Goal: Complete application form

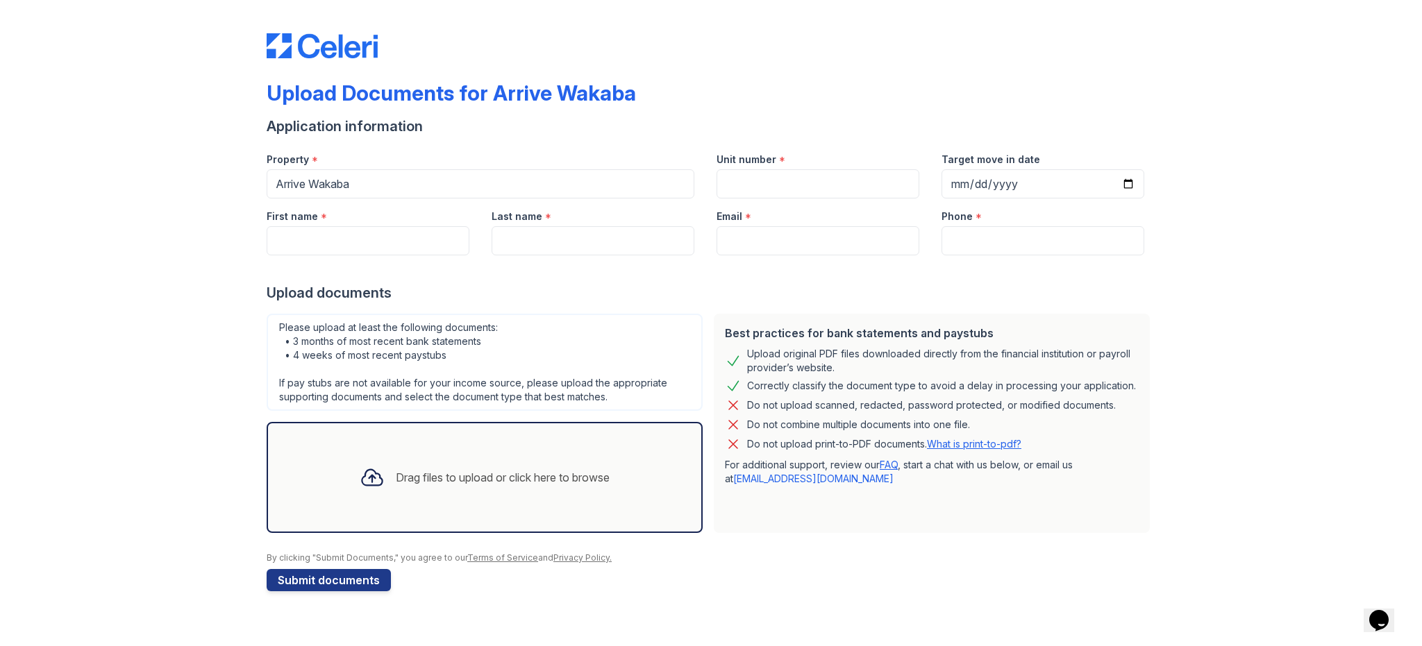
drag, startPoint x: 772, startPoint y: 608, endPoint x: 780, endPoint y: 603, distance: 9.1
click at [772, 608] on div "Upload Documents for Arrive Wakaba Application information Property * Arrive Wa…" at bounding box center [710, 309] width 1377 height 619
click at [785, 177] on input "Unit number" at bounding box center [818, 183] width 203 height 29
type input "466"
click at [980, 180] on input "Target move in date" at bounding box center [1042, 183] width 203 height 29
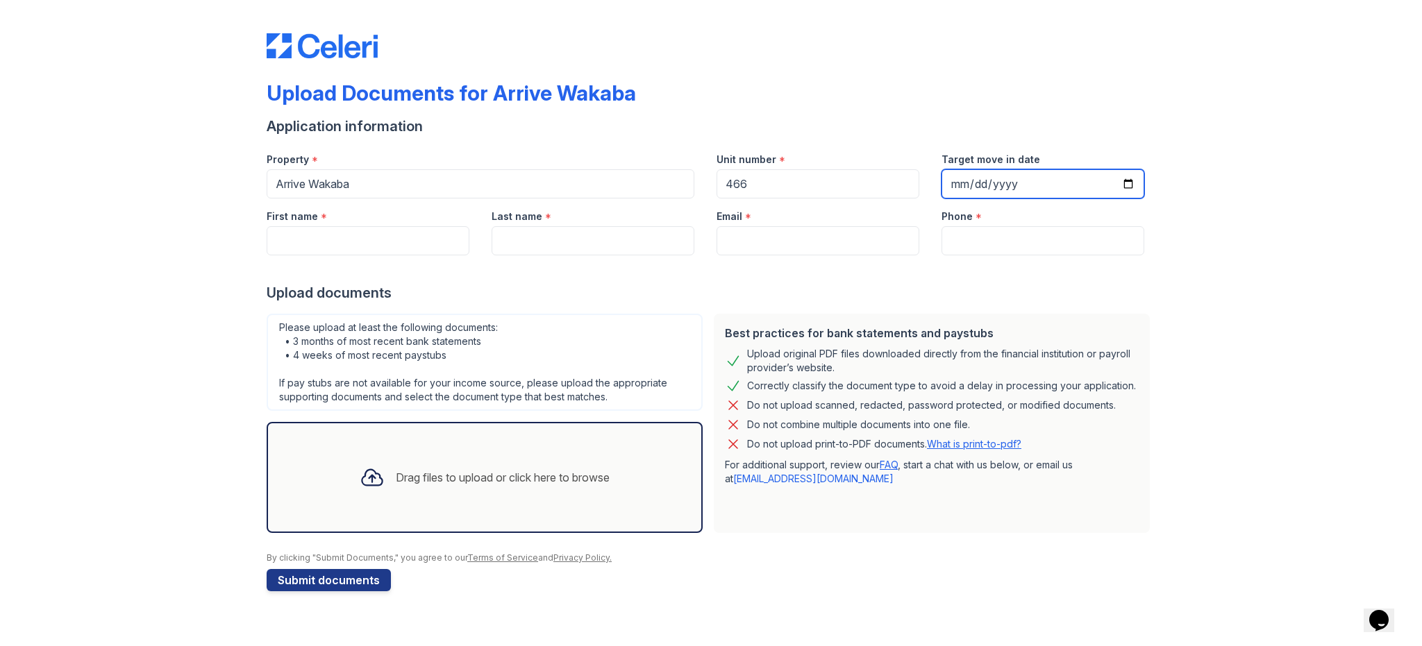
click at [1030, 190] on input "Target move in date" at bounding box center [1042, 183] width 203 height 29
click at [1123, 184] on input "Target move in date" at bounding box center [1042, 183] width 203 height 29
type input "2025-10-03"
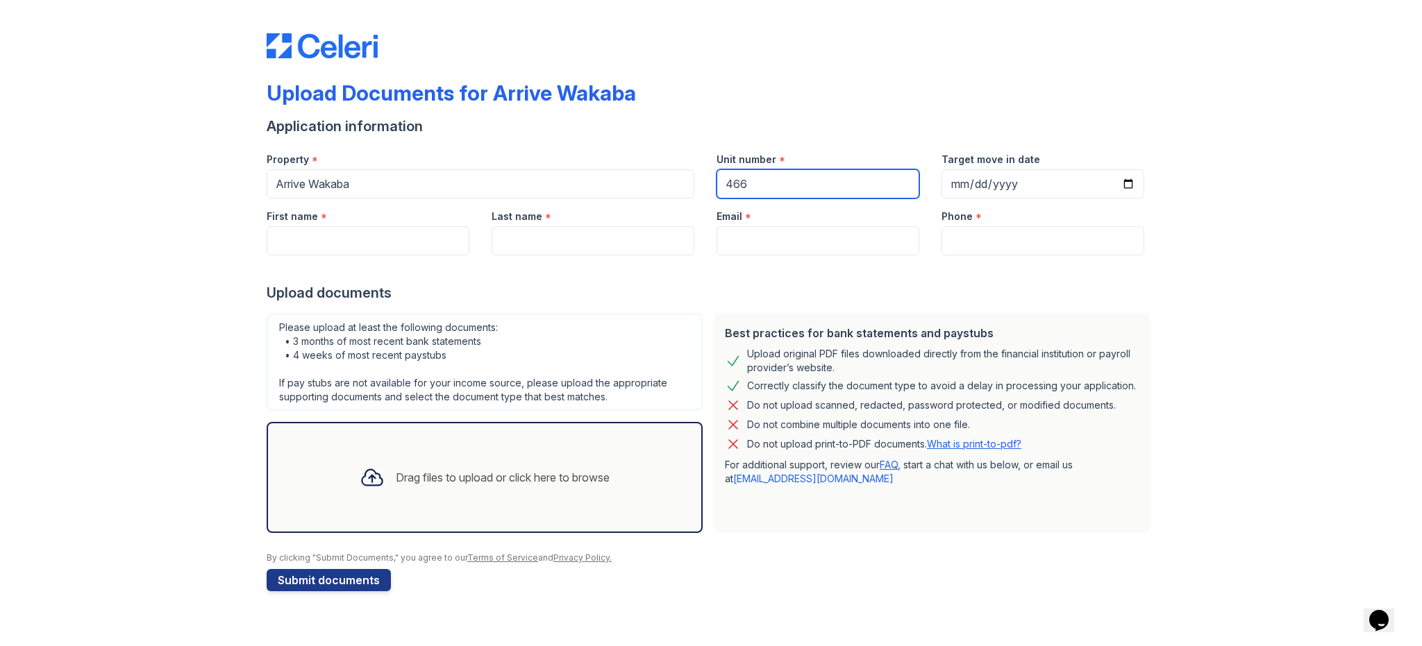
click at [855, 193] on input "466" at bounding box center [818, 183] width 203 height 29
type input "429"
click at [357, 262] on div at bounding box center [711, 270] width 889 height 28
click at [366, 232] on input "First name" at bounding box center [368, 240] width 203 height 29
type input "Shih-Yun"
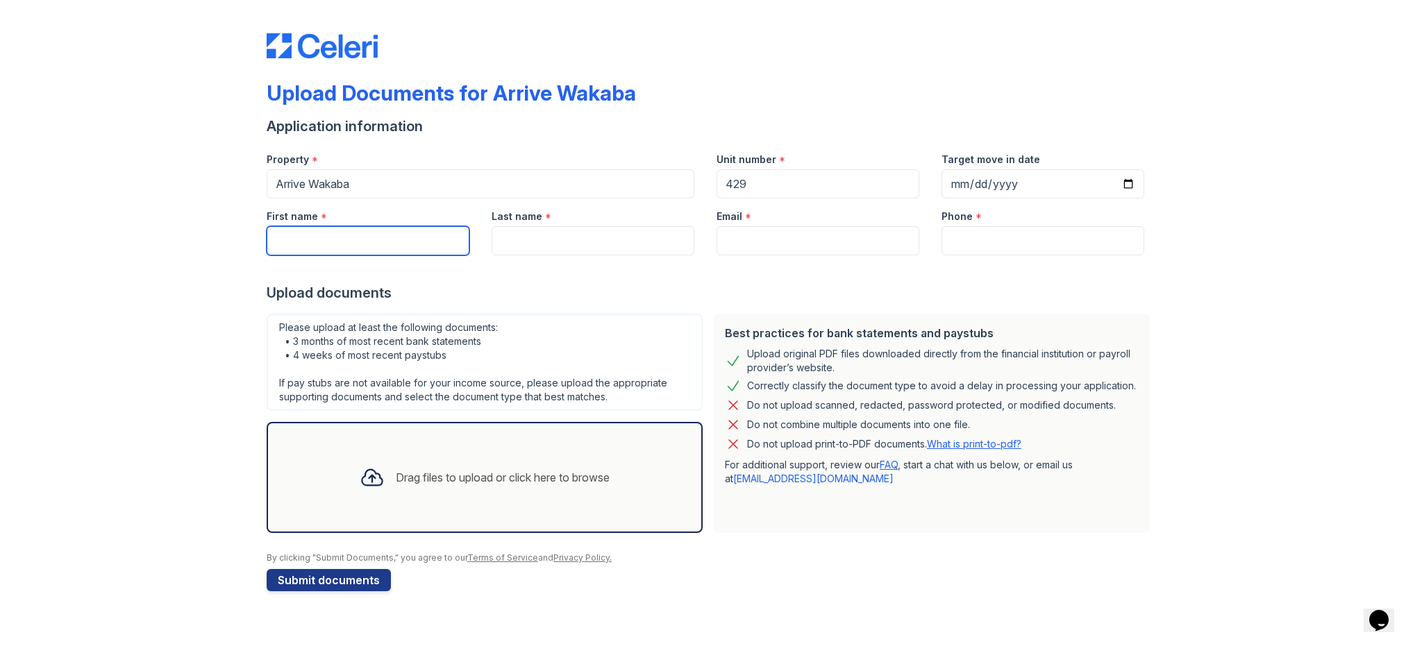
type input "Tseng"
type input "[EMAIL_ADDRESS][DOMAIN_NAME]"
type input "3102909491"
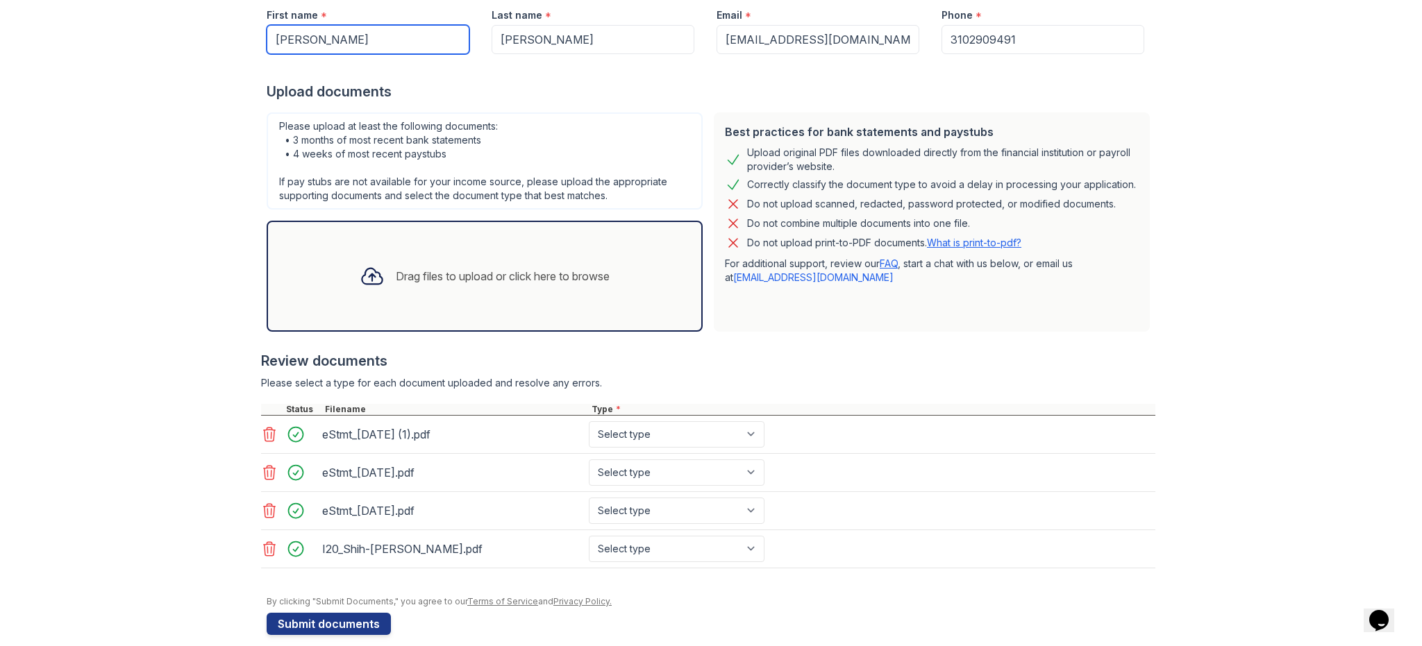
scroll to position [215, 0]
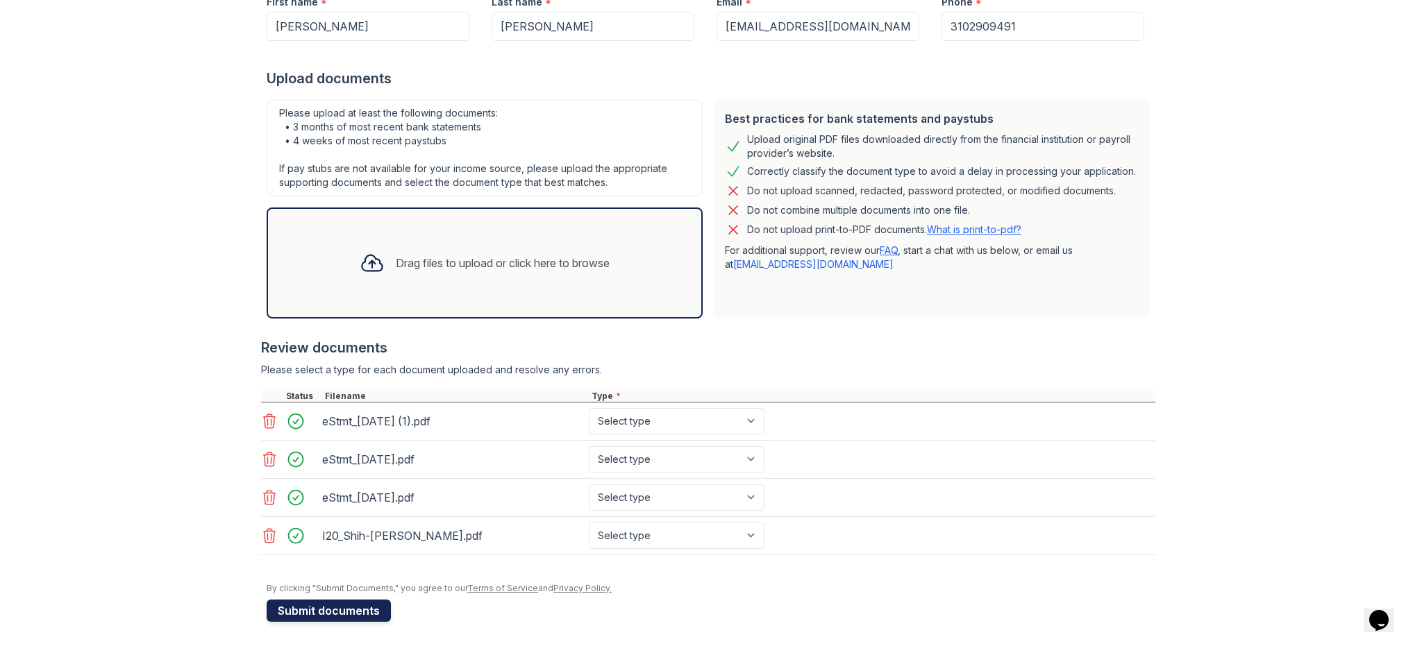
click at [324, 603] on button "Submit documents" at bounding box center [329, 611] width 124 height 22
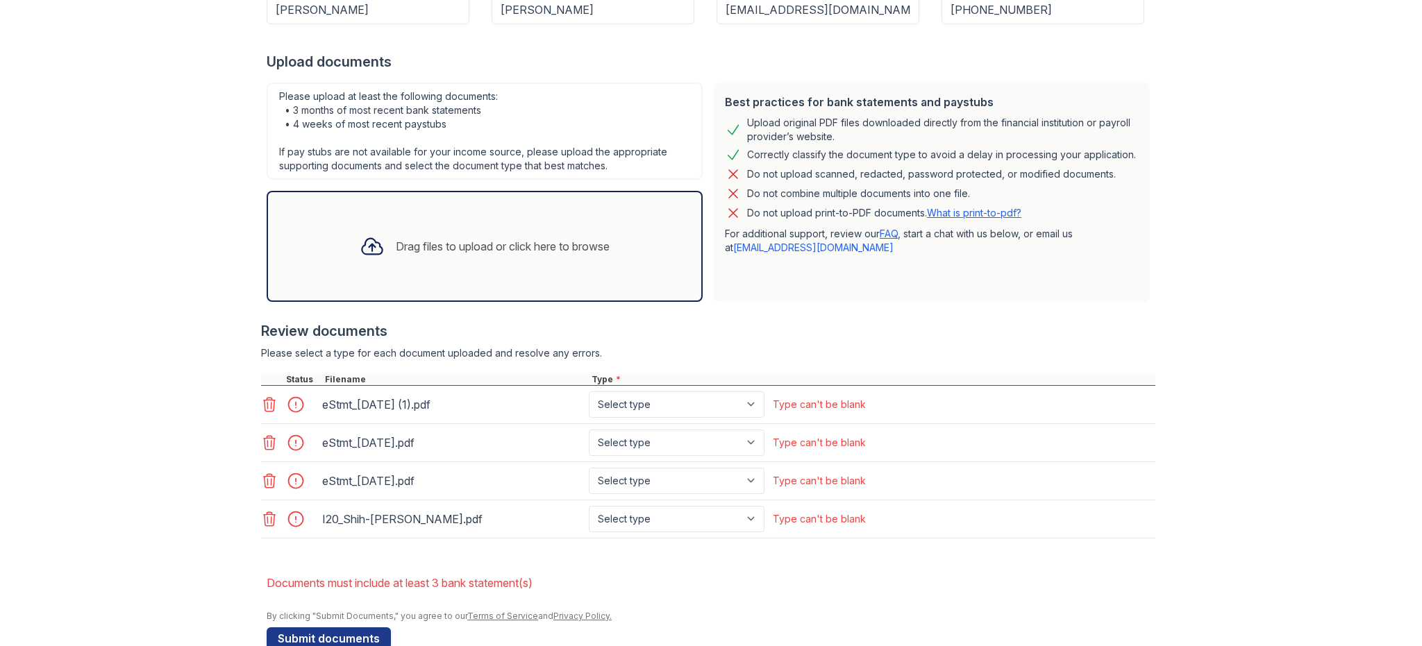
scroll to position [278, 0]
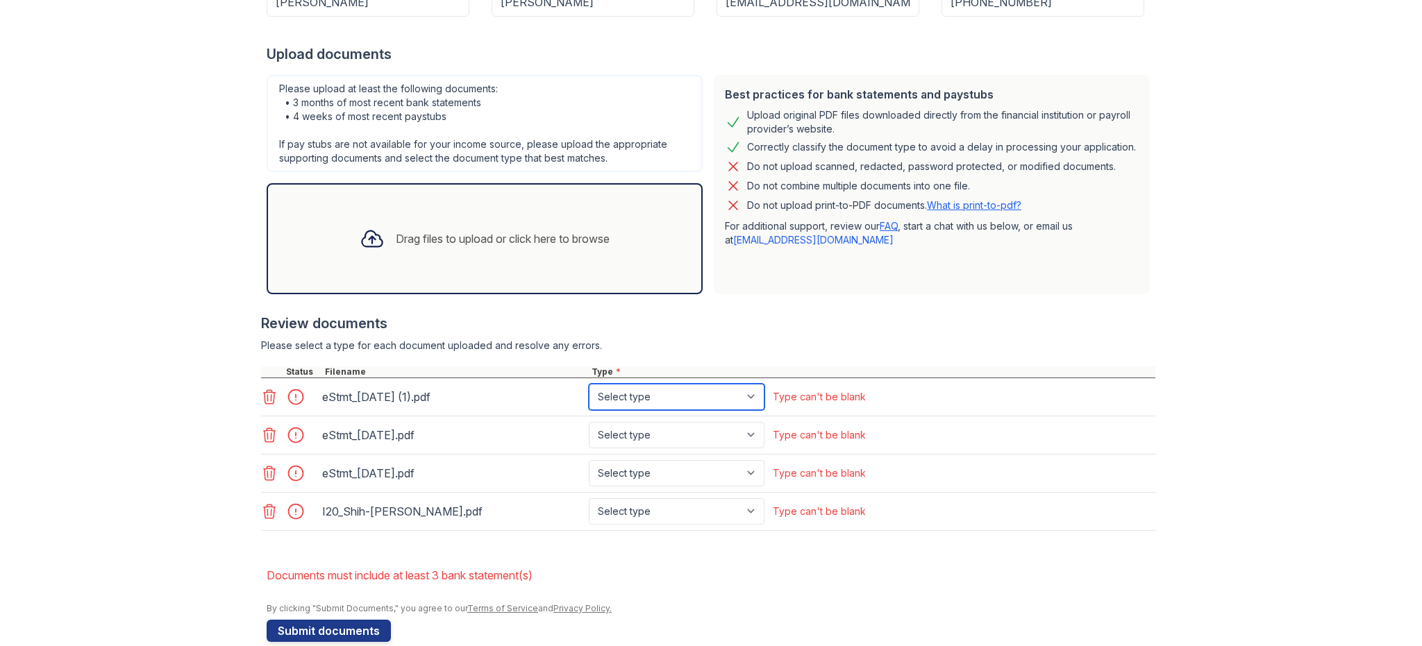
click at [714, 389] on select "Select type Paystub Bank Statement Offer Letter Tax Documents Benefit Award Let…" at bounding box center [677, 397] width 176 height 26
select select "bank_statement"
click at [589, 384] on select "Select type Paystub Bank Statement Offer Letter Tax Documents Benefit Award Let…" at bounding box center [677, 397] width 176 height 26
click at [691, 439] on select "Select type Paystub Bank Statement Offer Letter Tax Documents Benefit Award Let…" at bounding box center [677, 435] width 176 height 26
select select "bank_statement"
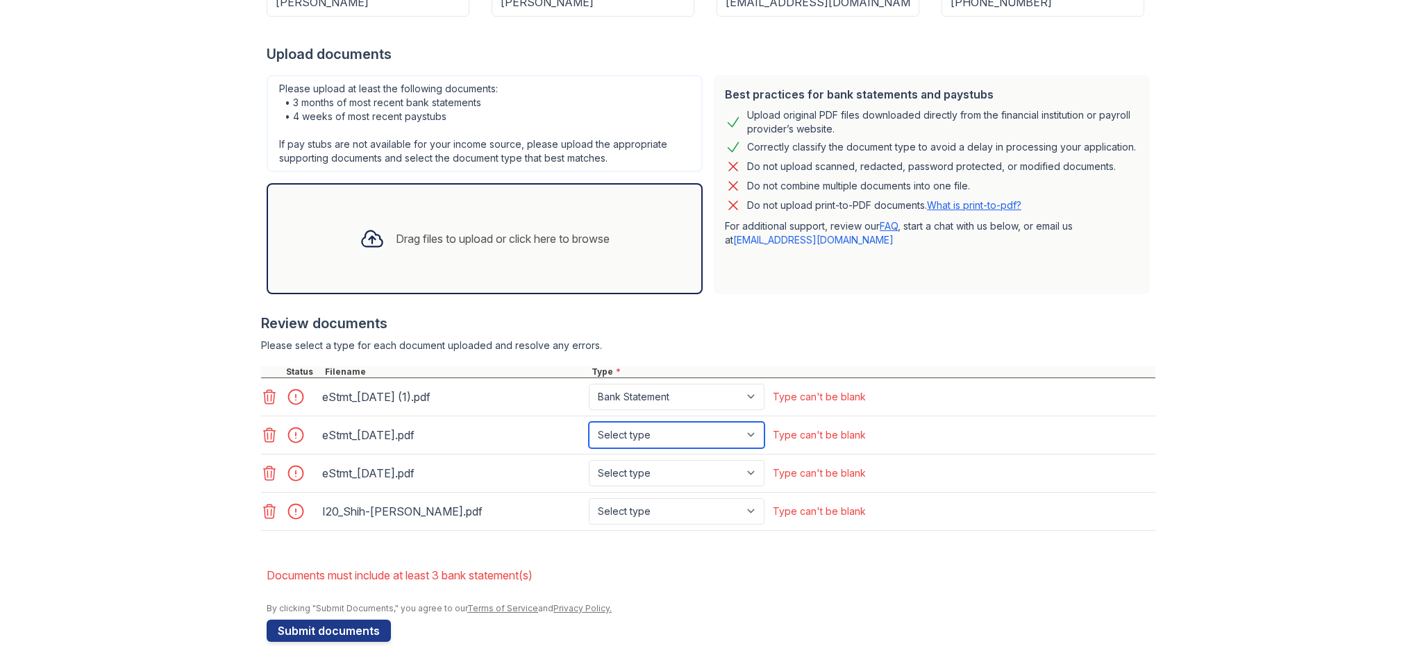
click at [589, 422] on select "Select type Paystub Bank Statement Offer Letter Tax Documents Benefit Award Let…" at bounding box center [677, 435] width 176 height 26
click at [680, 471] on select "Select type Paystub Bank Statement Offer Letter Tax Documents Benefit Award Let…" at bounding box center [677, 473] width 176 height 26
select select "bank_statement"
click at [589, 460] on select "Select type Paystub Bank Statement Offer Letter Tax Documents Benefit Award Let…" at bounding box center [677, 473] width 176 height 26
click at [675, 519] on select "Select type Paystub Bank Statement Offer Letter Tax Documents Benefit Award Let…" at bounding box center [677, 512] width 176 height 26
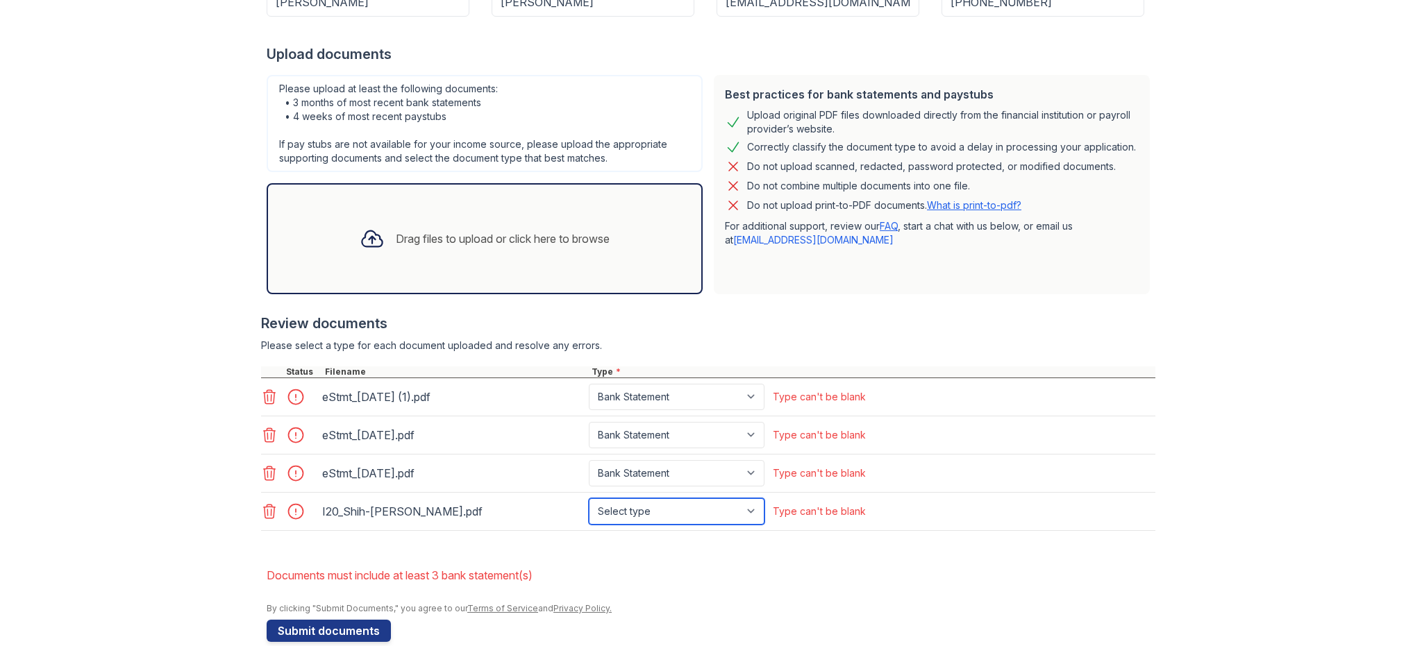
select select "other"
click at [589, 499] on select "Select type Paystub Bank Statement Offer Letter Tax Documents Benefit Award Let…" at bounding box center [677, 512] width 176 height 26
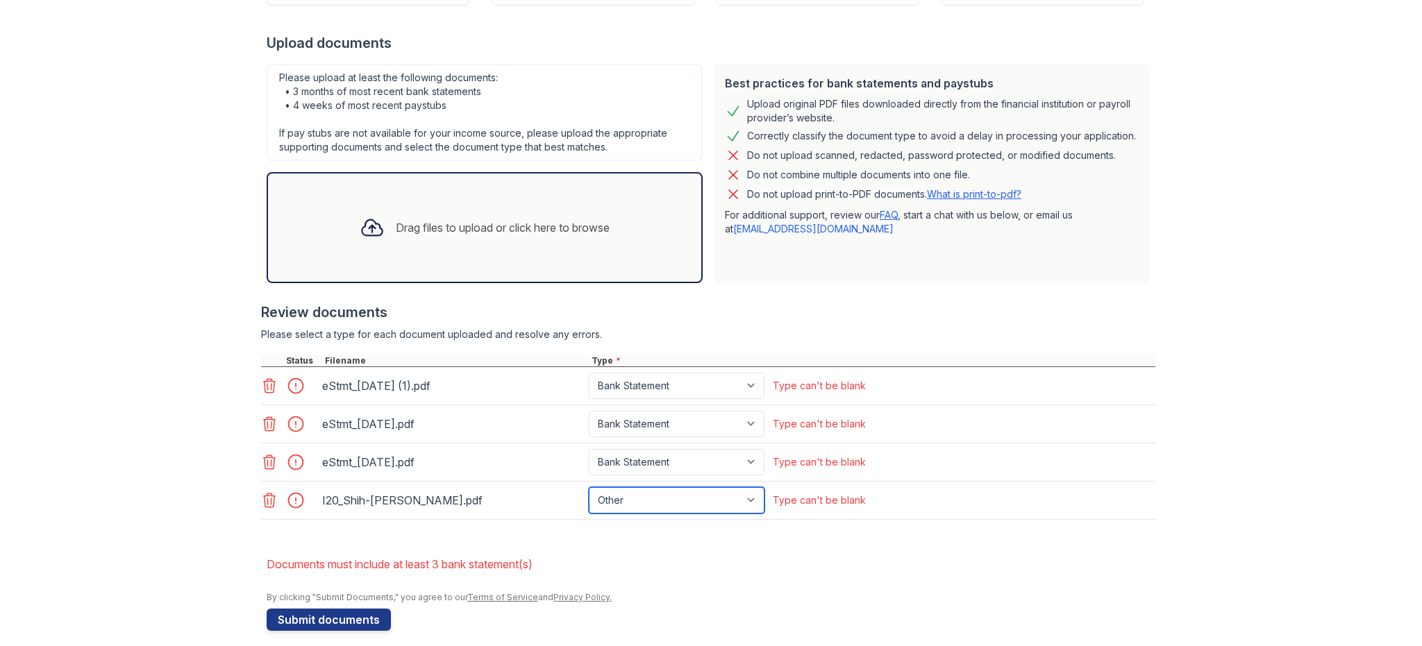
scroll to position [298, 0]
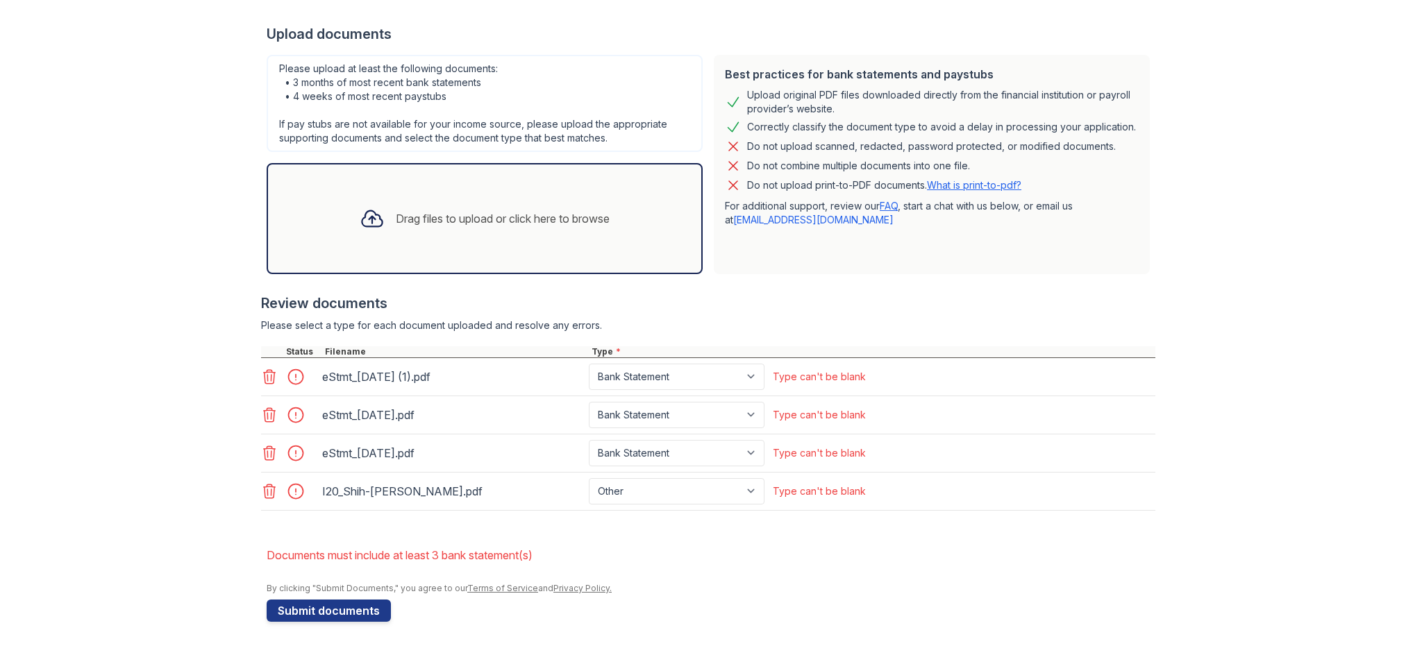
click at [696, 546] on li "Documents must include at least 3 bank statement(s)" at bounding box center [711, 556] width 889 height 28
click at [330, 610] on button "Submit documents" at bounding box center [329, 611] width 124 height 22
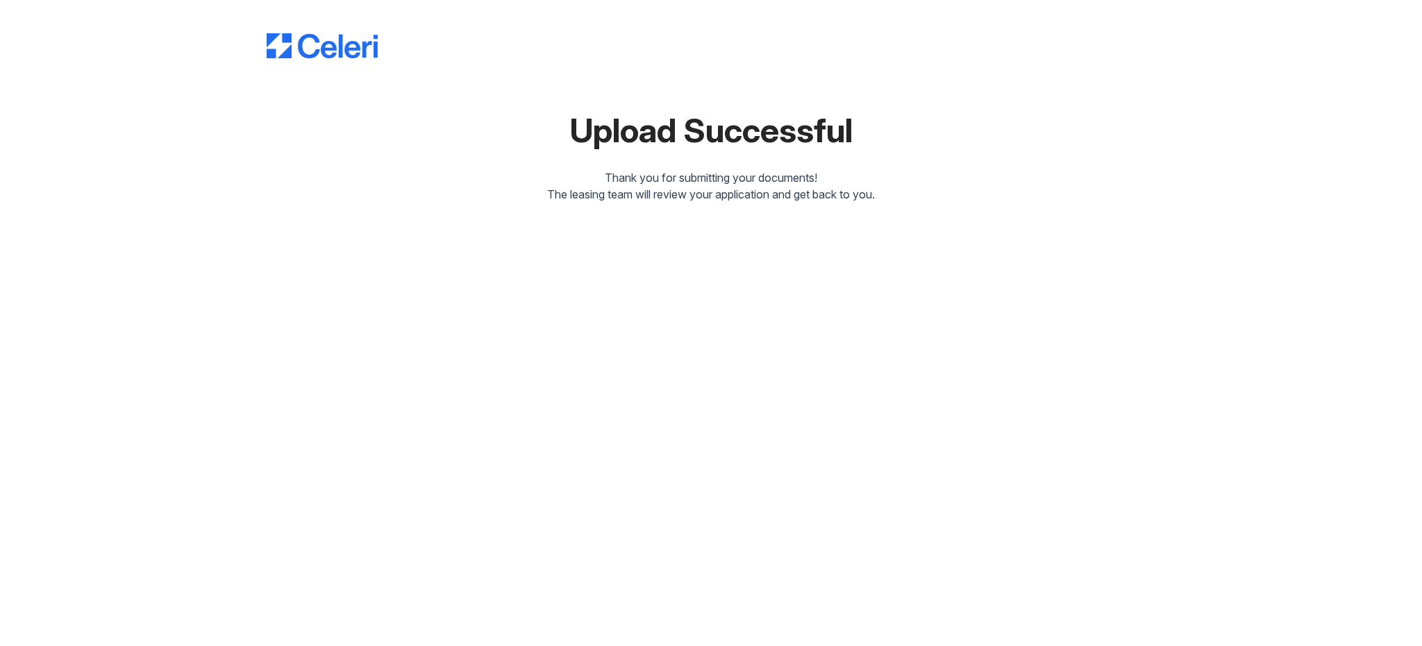
click at [1092, 201] on div "The leasing team will review your application and get back to you." at bounding box center [711, 194] width 889 height 17
click at [1291, 287] on div "Upload Successful Thank you for submitting your documents! The leasing team wil…" at bounding box center [711, 323] width 1422 height 646
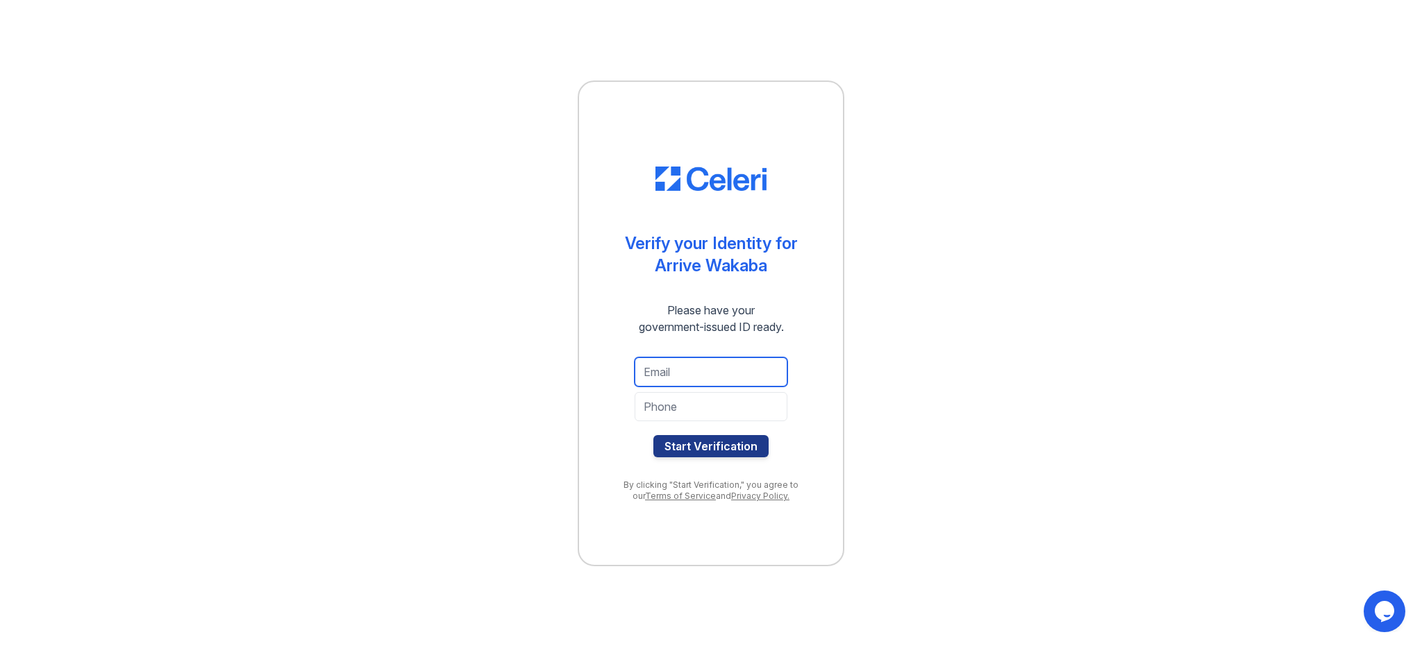
click at [717, 373] on input "email" at bounding box center [711, 372] width 153 height 29
type input "[EMAIL_ADDRESS][DOMAIN_NAME]"
click at [723, 410] on input "tel" at bounding box center [711, 406] width 153 height 29
type input "3102909491"
click at [710, 449] on button "Start Verification" at bounding box center [710, 446] width 115 height 22
